Goal: Check status: Check status

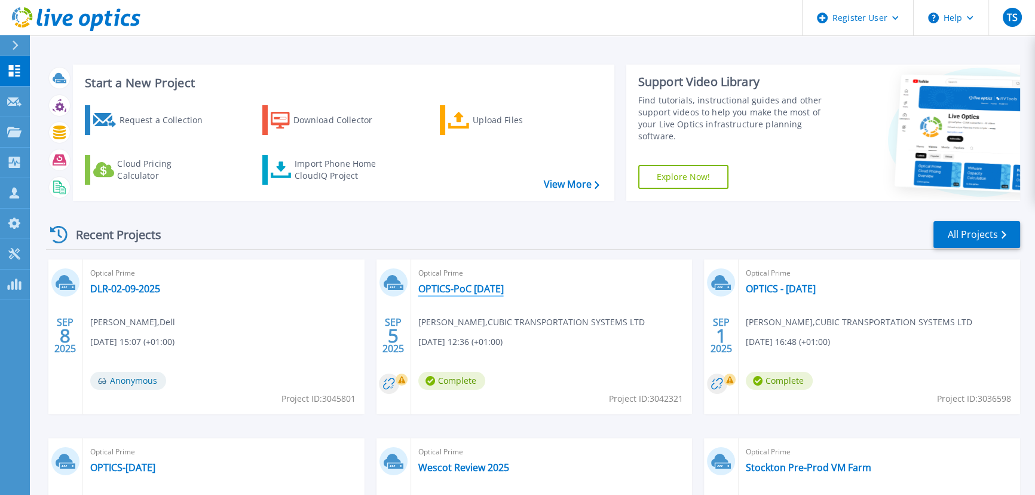
click at [460, 284] on link "OPTICS-PoC Sept 25" at bounding box center [460, 289] width 85 height 12
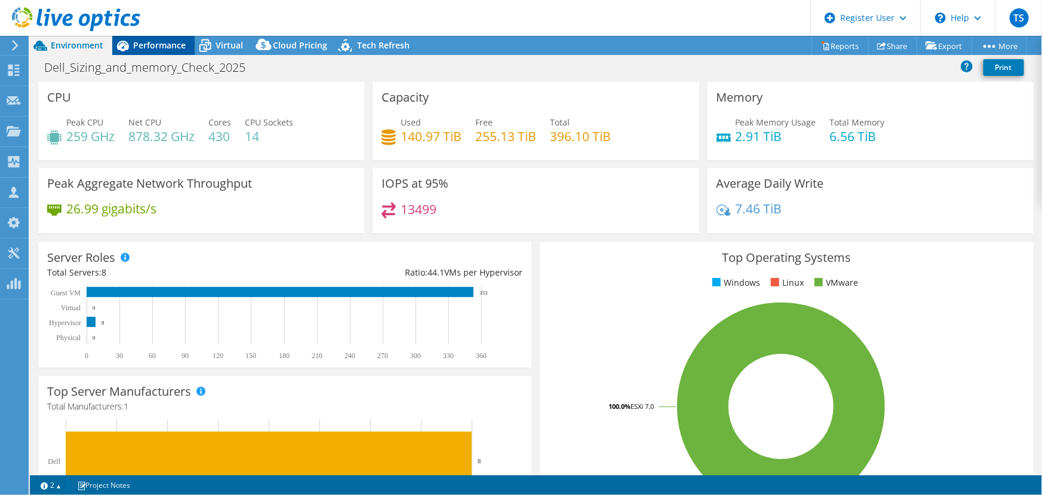
click at [146, 45] on span "Performance" at bounding box center [159, 44] width 53 height 11
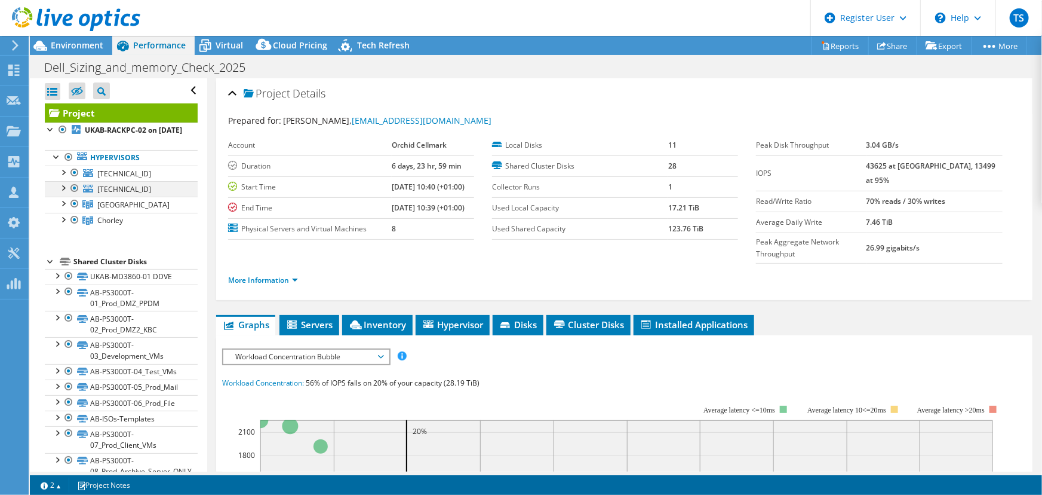
click at [61, 193] on div at bounding box center [63, 187] width 12 height 12
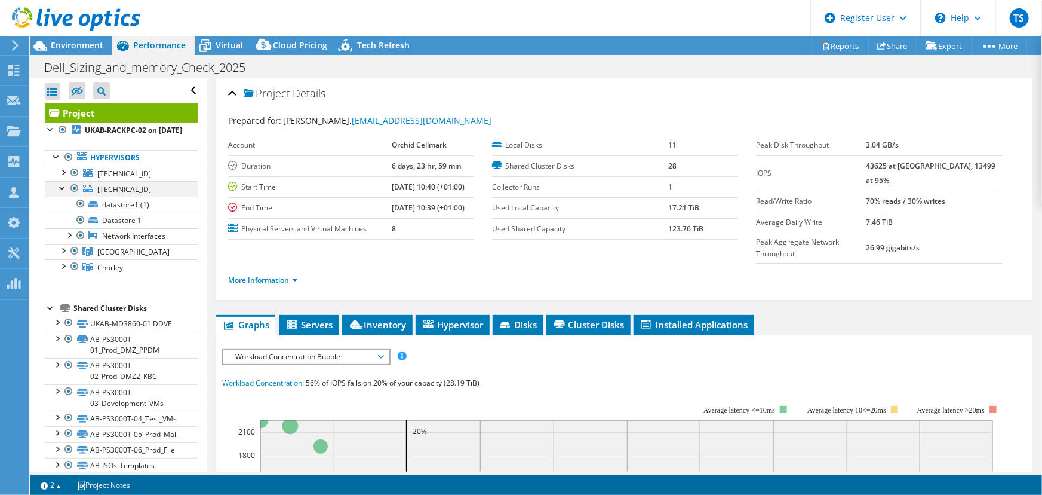
click at [61, 193] on div at bounding box center [63, 187] width 12 height 12
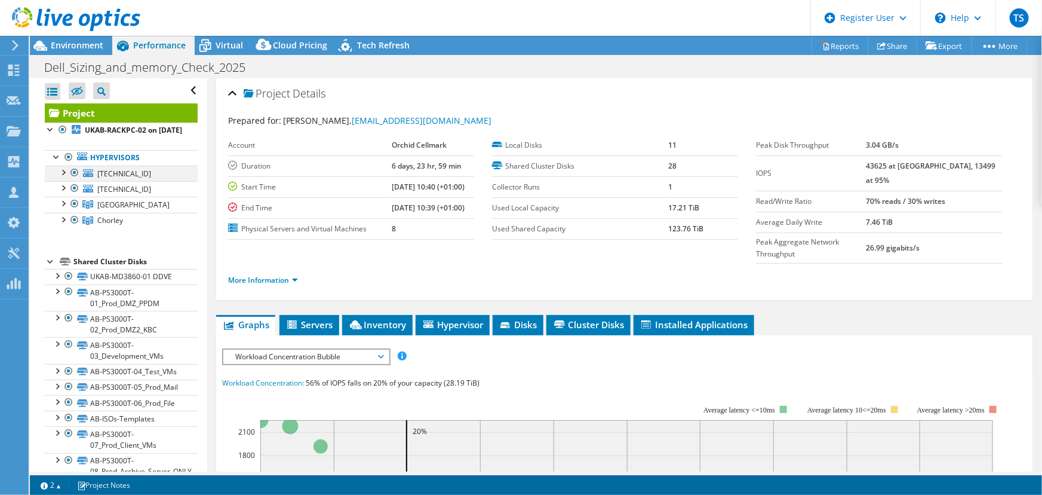
click at [63, 177] on div at bounding box center [63, 171] width 12 height 12
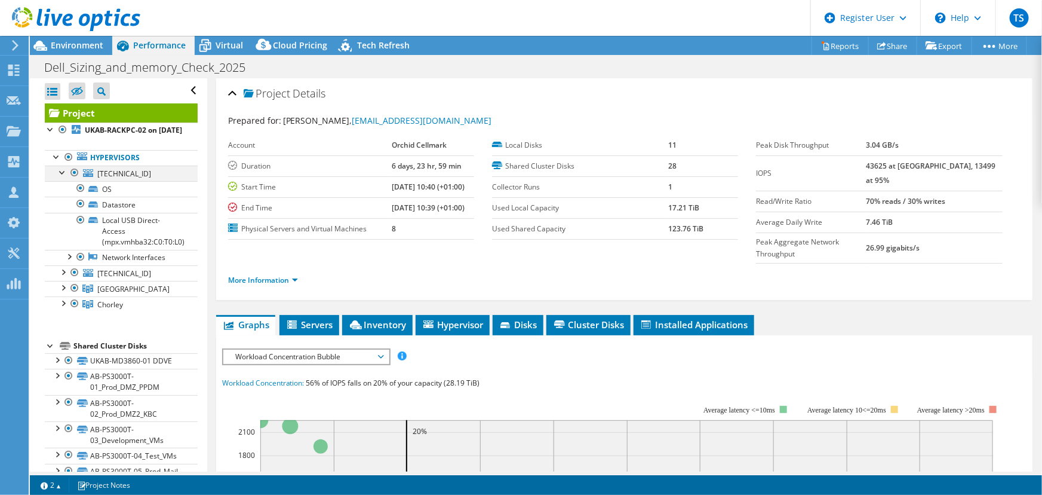
click at [63, 177] on div at bounding box center [63, 171] width 12 height 12
